Goal: Navigation & Orientation: Find specific page/section

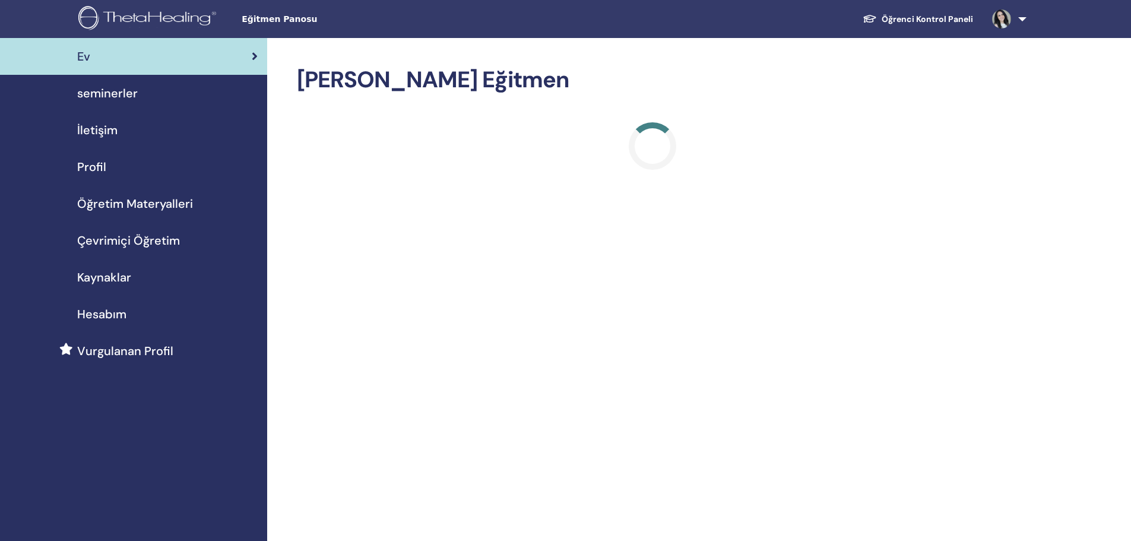
click at [939, 20] on link "Öğrenci Kontrol Paneli" at bounding box center [917, 19] width 129 height 22
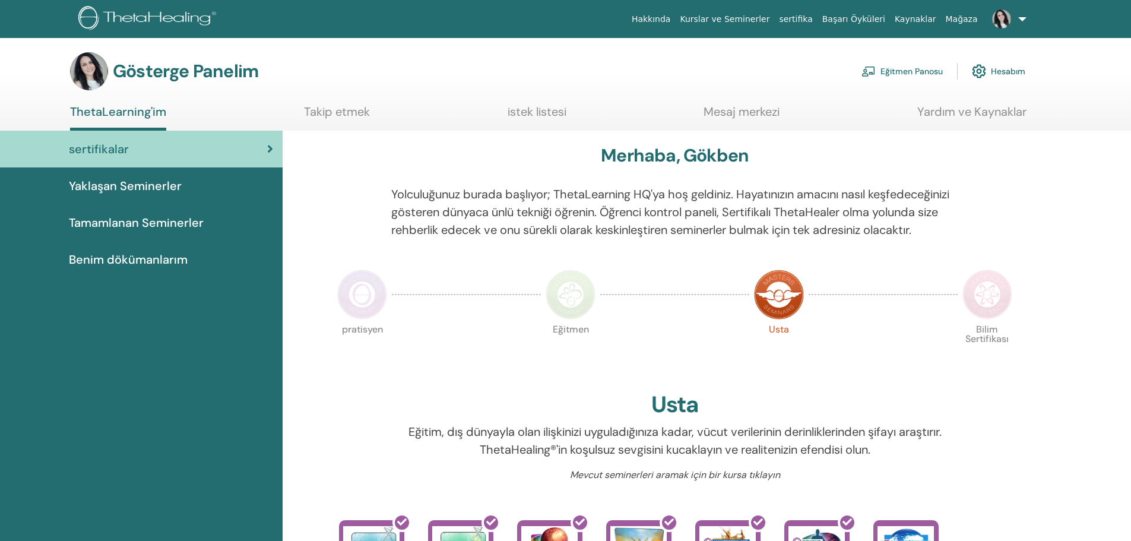
click at [164, 220] on font "Tamamlanan Seminerler" at bounding box center [136, 222] width 135 height 15
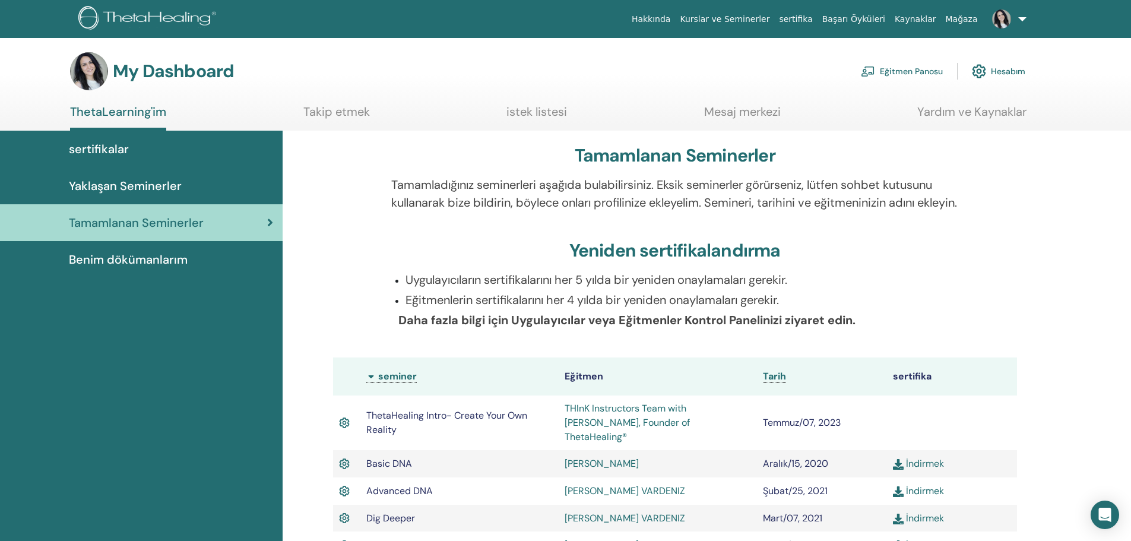
click at [915, 75] on link "Eğitmen Panosu" at bounding box center [902, 71] width 82 height 26
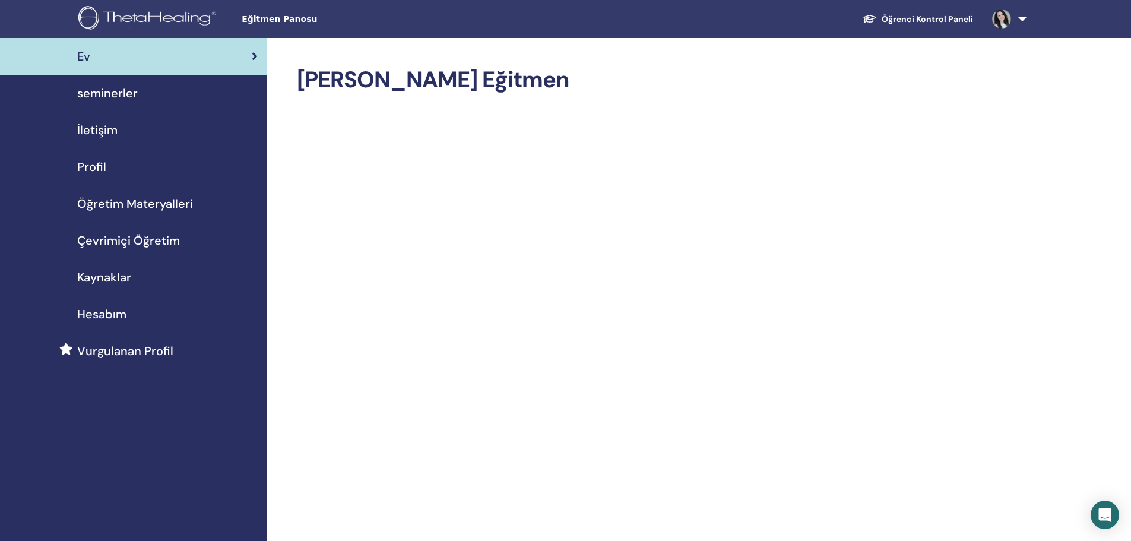
click at [120, 281] on span "Kaynaklar" at bounding box center [104, 277] width 54 height 18
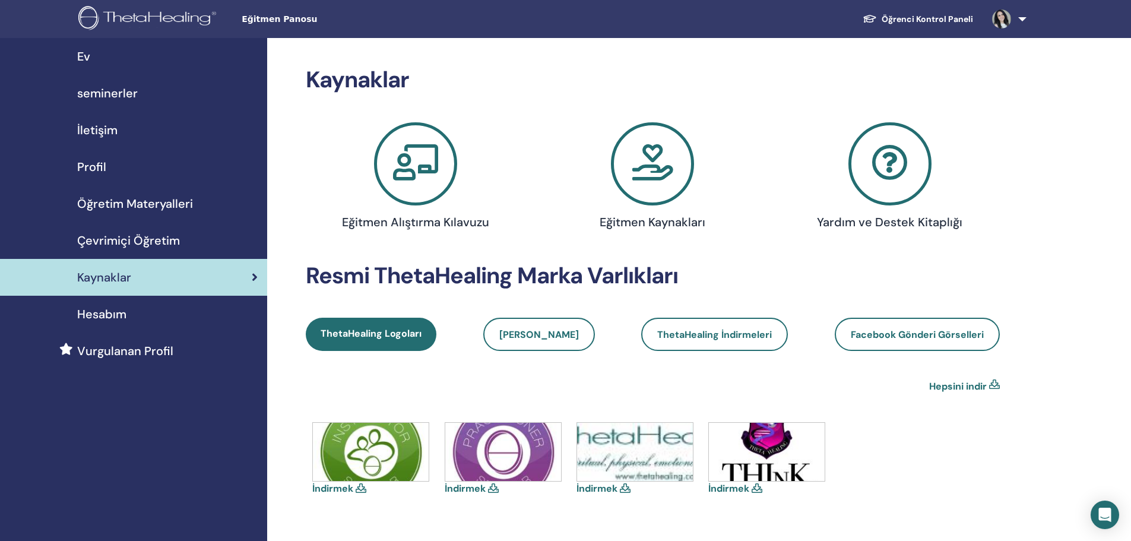
click at [131, 208] on span "Öğretim Materyalleri" at bounding box center [135, 204] width 116 height 18
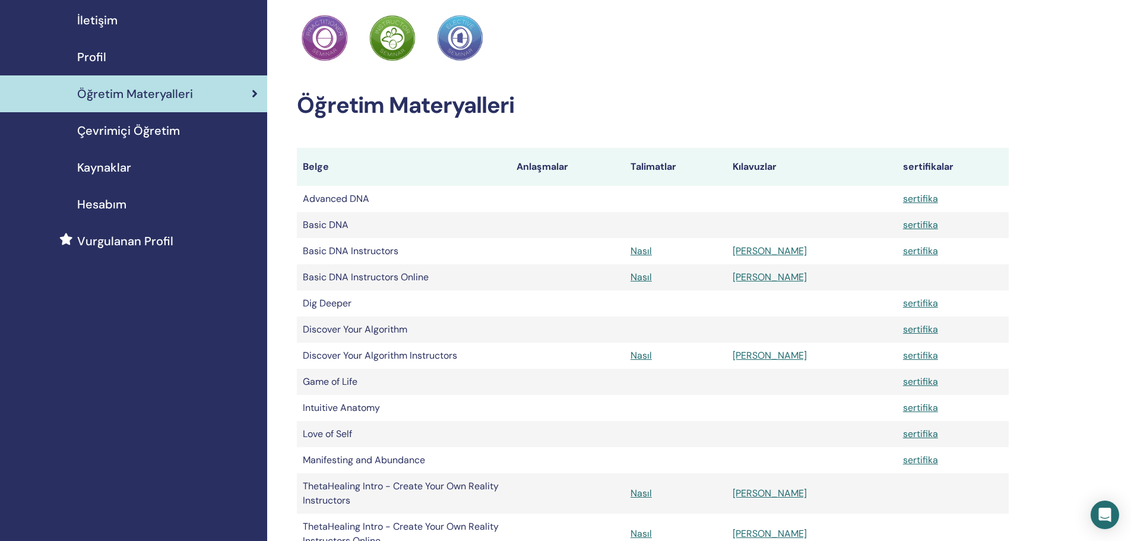
scroll to position [134, 0]
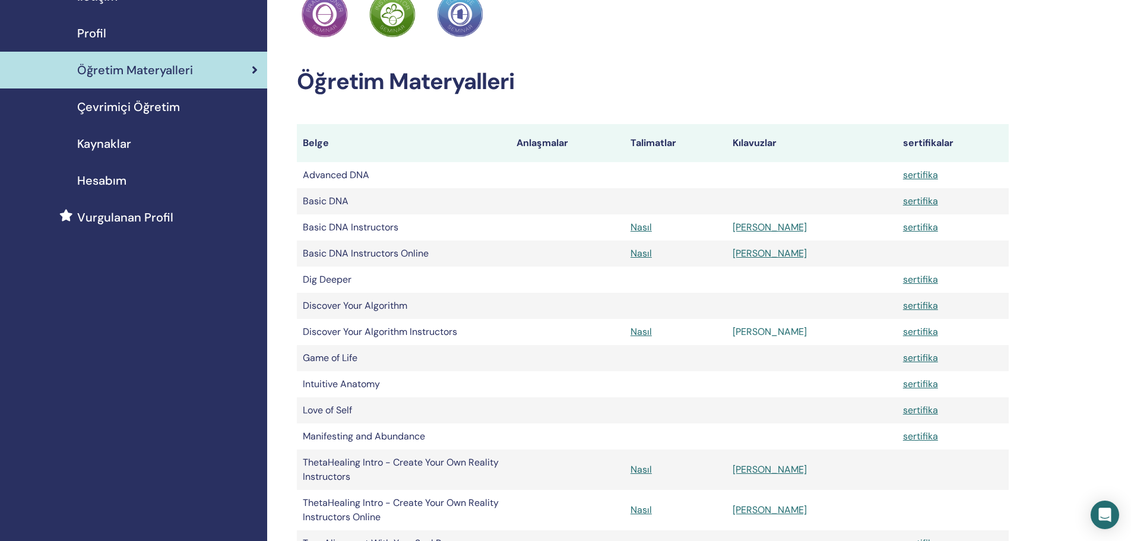
click at [792, 335] on link "[PERSON_NAME]" at bounding box center [769, 331] width 74 height 12
